Goal: Navigation & Orientation: Find specific page/section

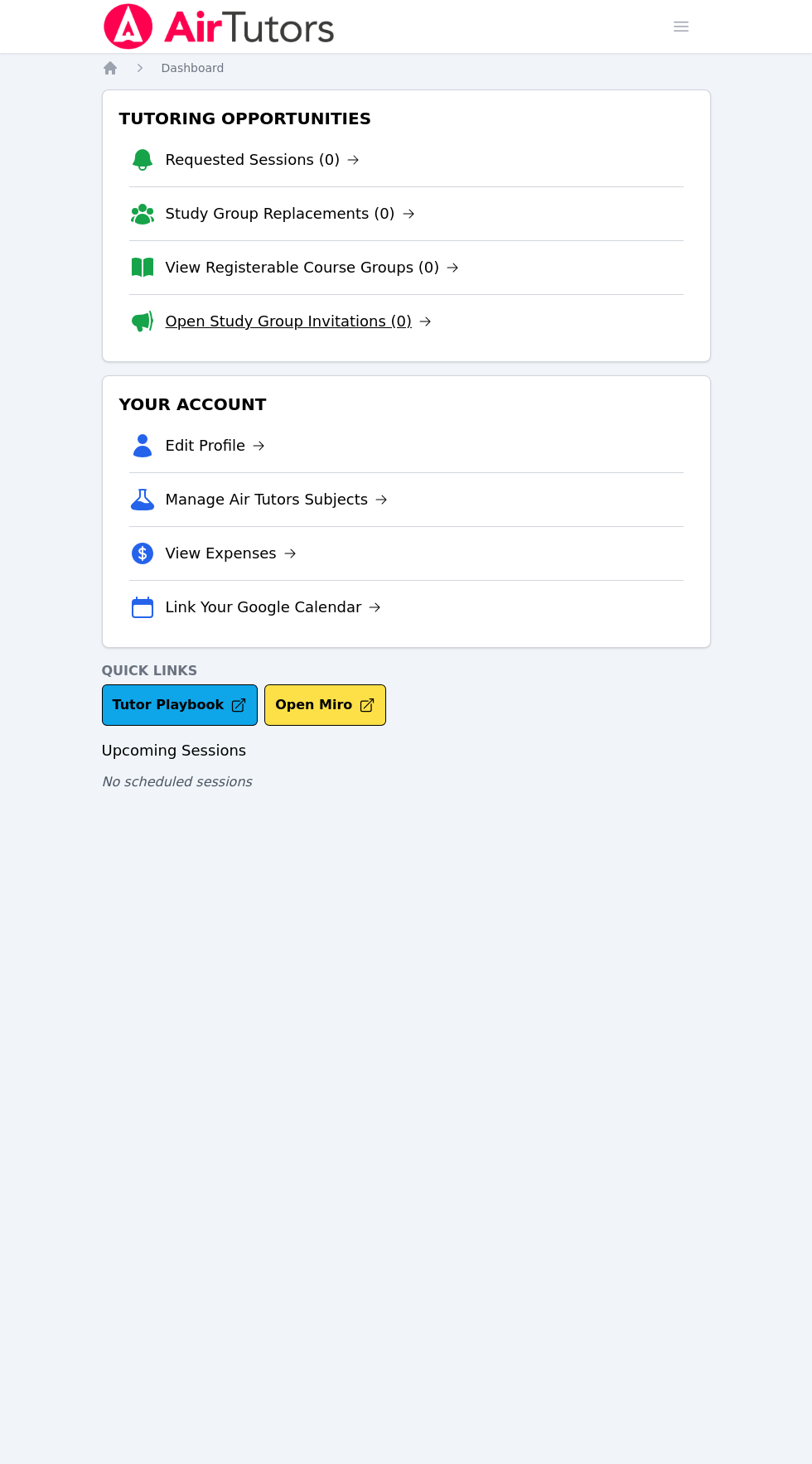
click at [381, 314] on link "Open Study Group Invitations (0)" at bounding box center [299, 321] width 267 height 23
click at [364, 271] on link "View Registerable Course Groups (0)" at bounding box center [313, 268] width 294 height 23
click at [236, 263] on link "View Registerable Course Groups (0)" at bounding box center [313, 268] width 294 height 23
